Goal: Entertainment & Leisure: Consume media (video, audio)

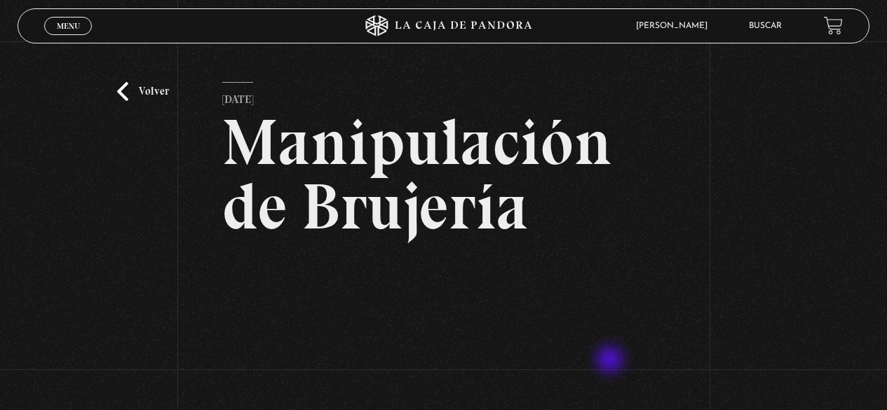
scroll to position [147, 0]
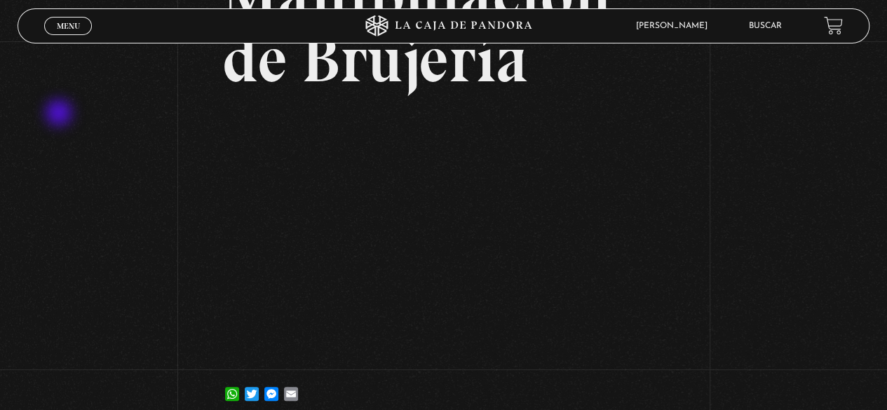
click at [60, 114] on div "Volver [DATE] Manipulación de [GEOGRAPHIC_DATA] WhatsApp Twitter Messenger Email" at bounding box center [443, 160] width 887 height 533
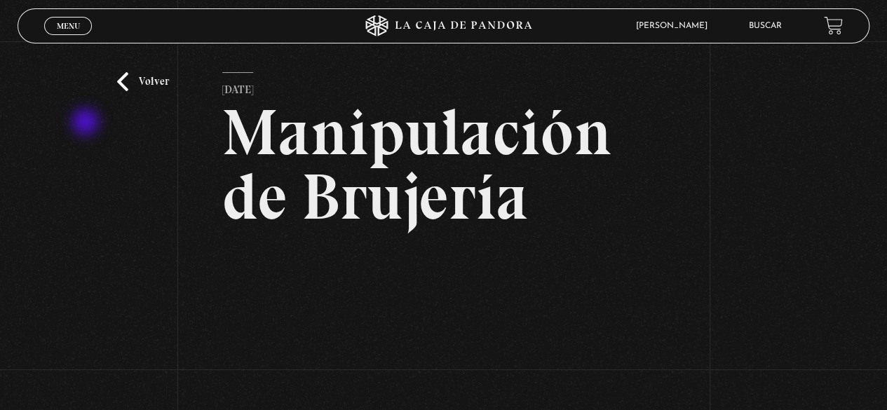
scroll to position [0, 0]
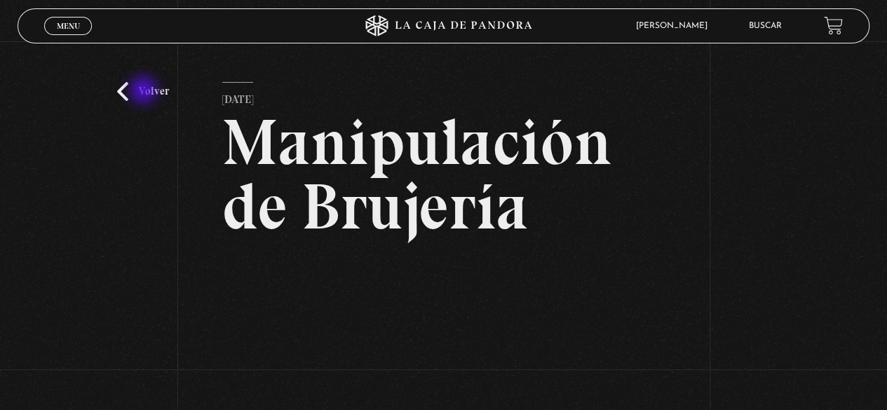
click at [144, 91] on link "Volver" at bounding box center [143, 91] width 52 height 19
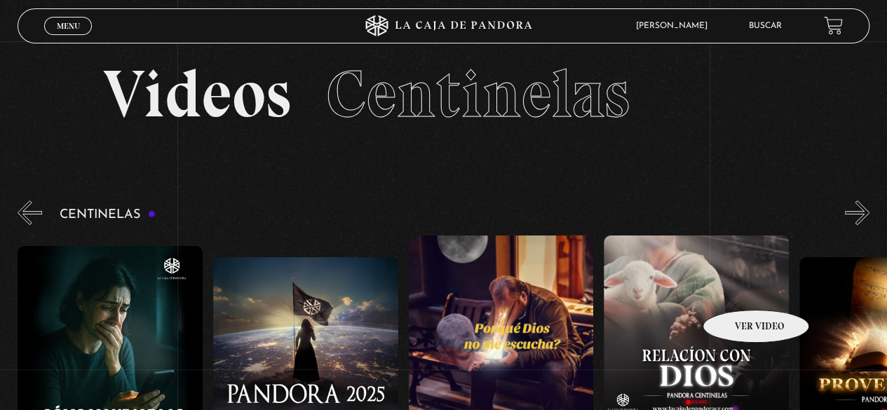
scroll to position [13, 0]
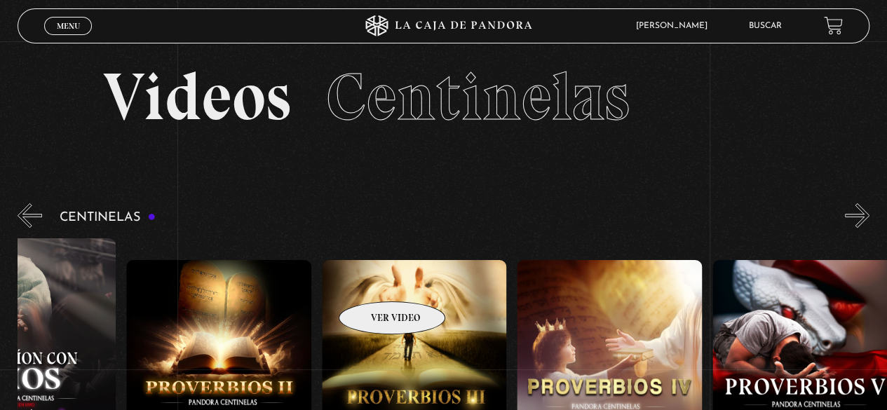
drag, startPoint x: 736, startPoint y: 290, endPoint x: 276, endPoint y: 267, distance: 460.4
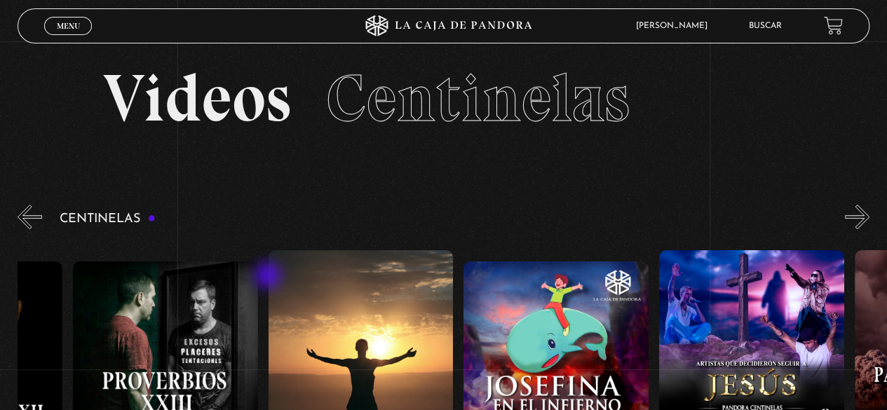
drag, startPoint x: 740, startPoint y: 297, endPoint x: 265, endPoint y: 277, distance: 475.7
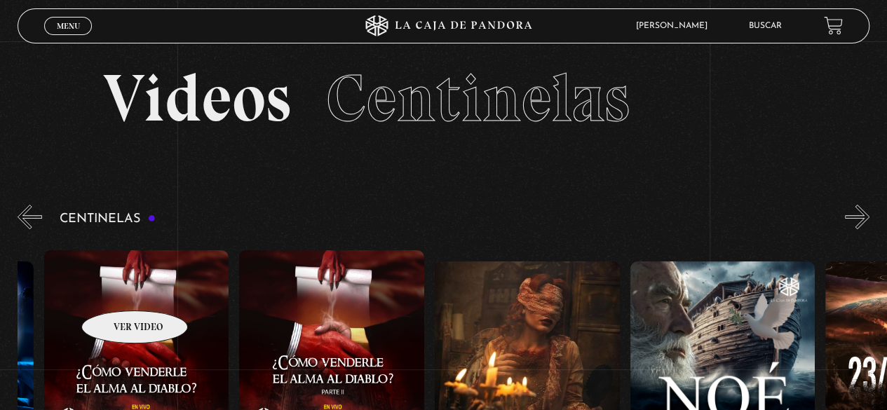
drag, startPoint x: 674, startPoint y: 304, endPoint x: 116, endPoint y: 290, distance: 558.2
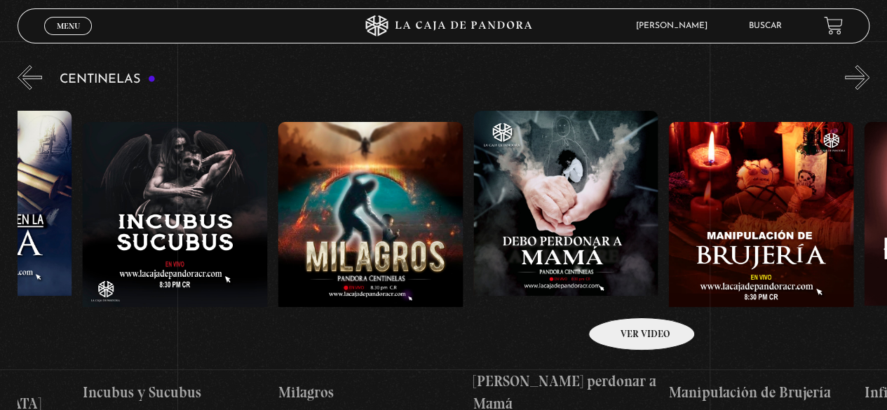
scroll to position [0, 6376]
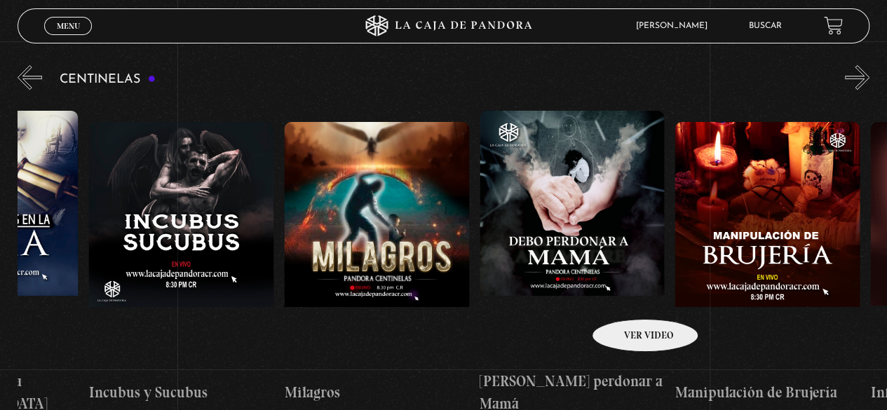
drag, startPoint x: 377, startPoint y: 274, endPoint x: 627, endPoint y: 298, distance: 250.7
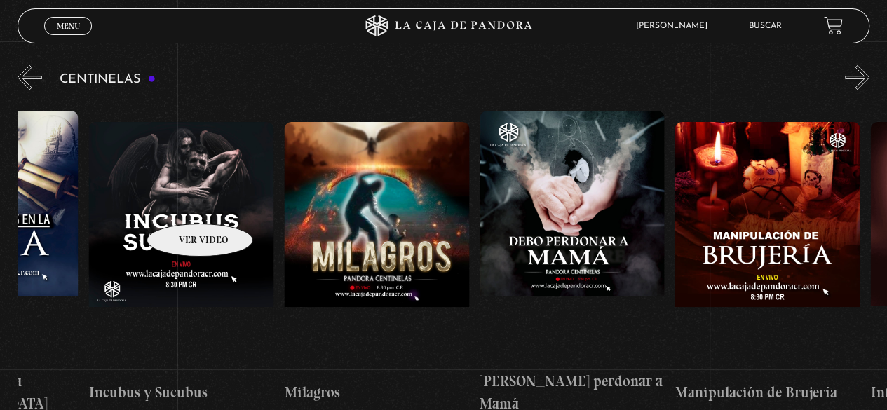
click at [182, 203] on figure at bounding box center [180, 248] width 185 height 252
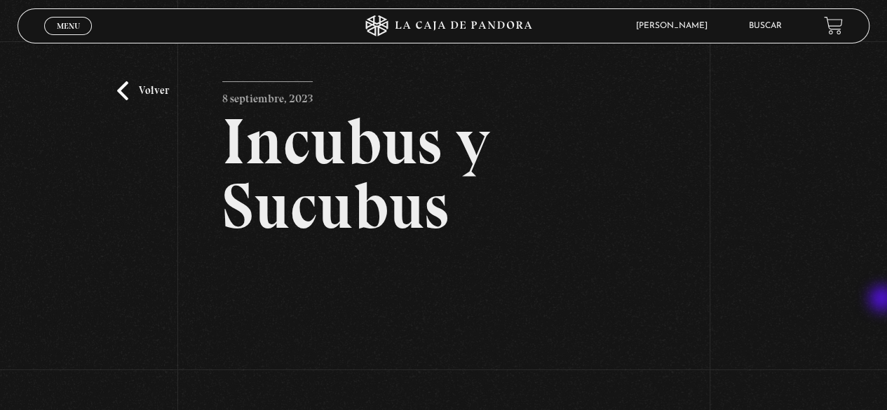
scroll to position [1, 0]
click at [877, 205] on div "Volver 8 septiembre, 2023 Incubus y Sucubus WhatsApp Twitter Messenger Email" at bounding box center [443, 306] width 887 height 533
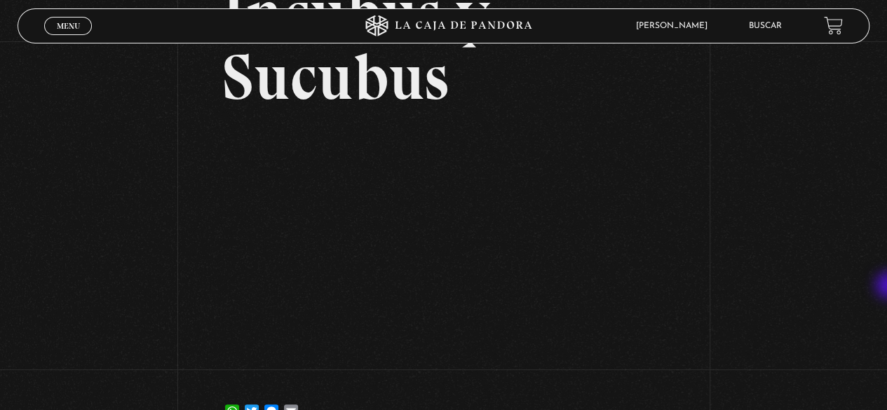
scroll to position [153, 0]
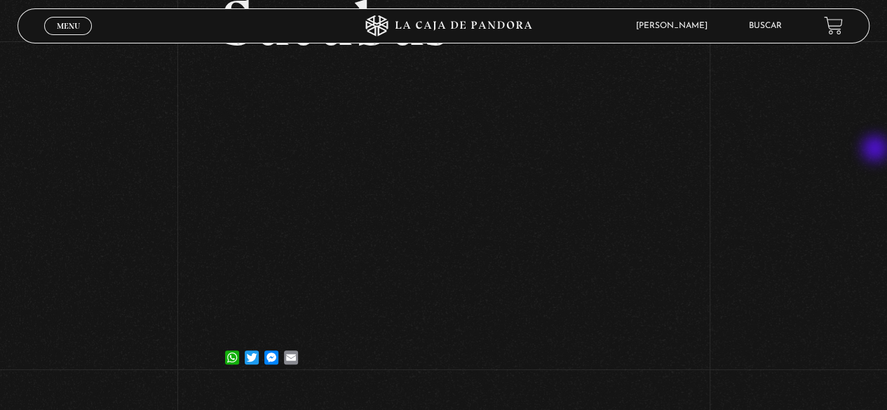
drag, startPoint x: 876, startPoint y: 150, endPoint x: 881, endPoint y: 165, distance: 15.3
click at [876, 150] on div "Volver 8 septiembre, 2023 Incubus y Sucubus WhatsApp Twitter Messenger Email" at bounding box center [443, 124] width 887 height 533
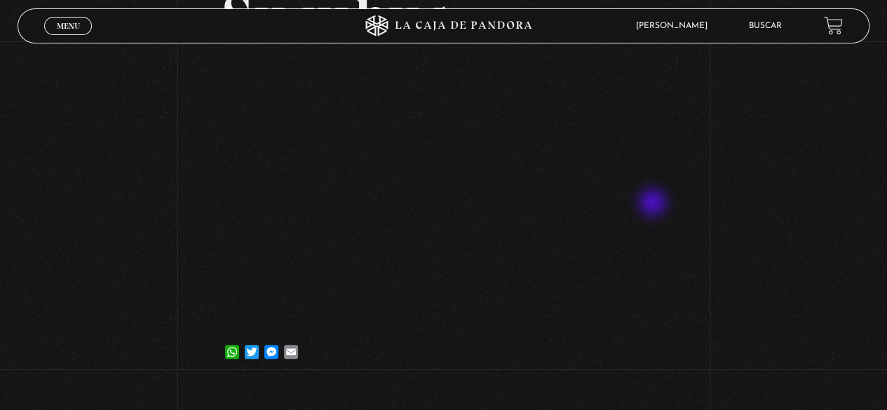
scroll to position [191, 0]
